Goal: Check status: Check status

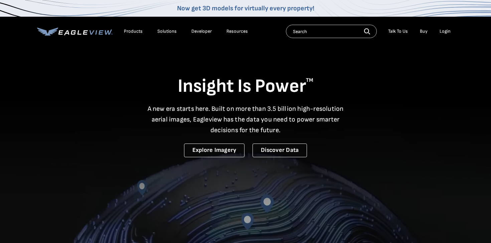
click at [443, 32] on div "Login" at bounding box center [445, 31] width 11 height 6
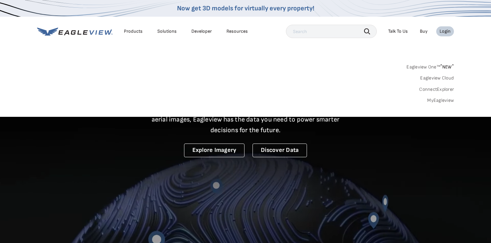
click at [437, 102] on link "MyEagleview" at bounding box center [440, 101] width 27 height 6
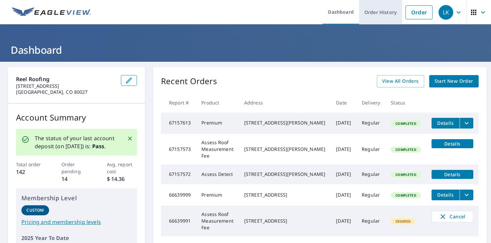
click at [377, 18] on link "Order History" at bounding box center [380, 12] width 43 height 24
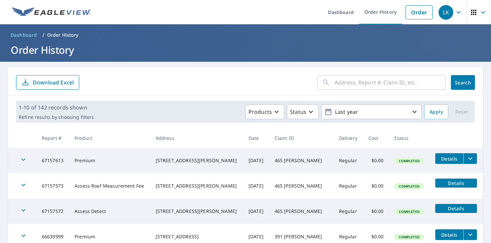
click at [379, 82] on input "text" at bounding box center [390, 82] width 111 height 19
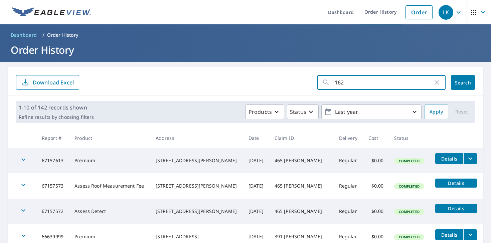
type input "1625"
click button "Search" at bounding box center [463, 82] width 24 height 15
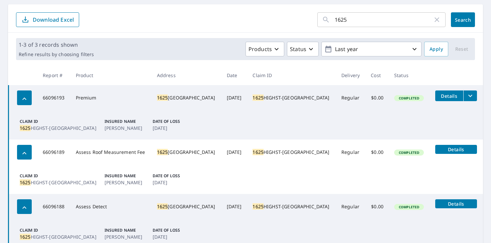
scroll to position [62, 0]
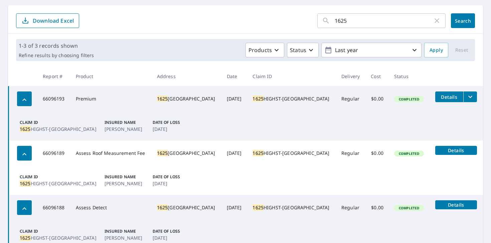
click at [470, 98] on icon "filesDropdownBtn-66096193" at bounding box center [470, 97] width 8 height 8
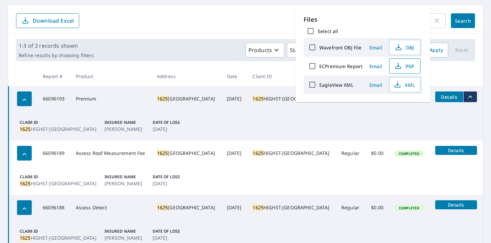
click at [402, 67] on span "PDF" at bounding box center [404, 66] width 21 height 8
